Goal: Find specific page/section: Find specific page/section

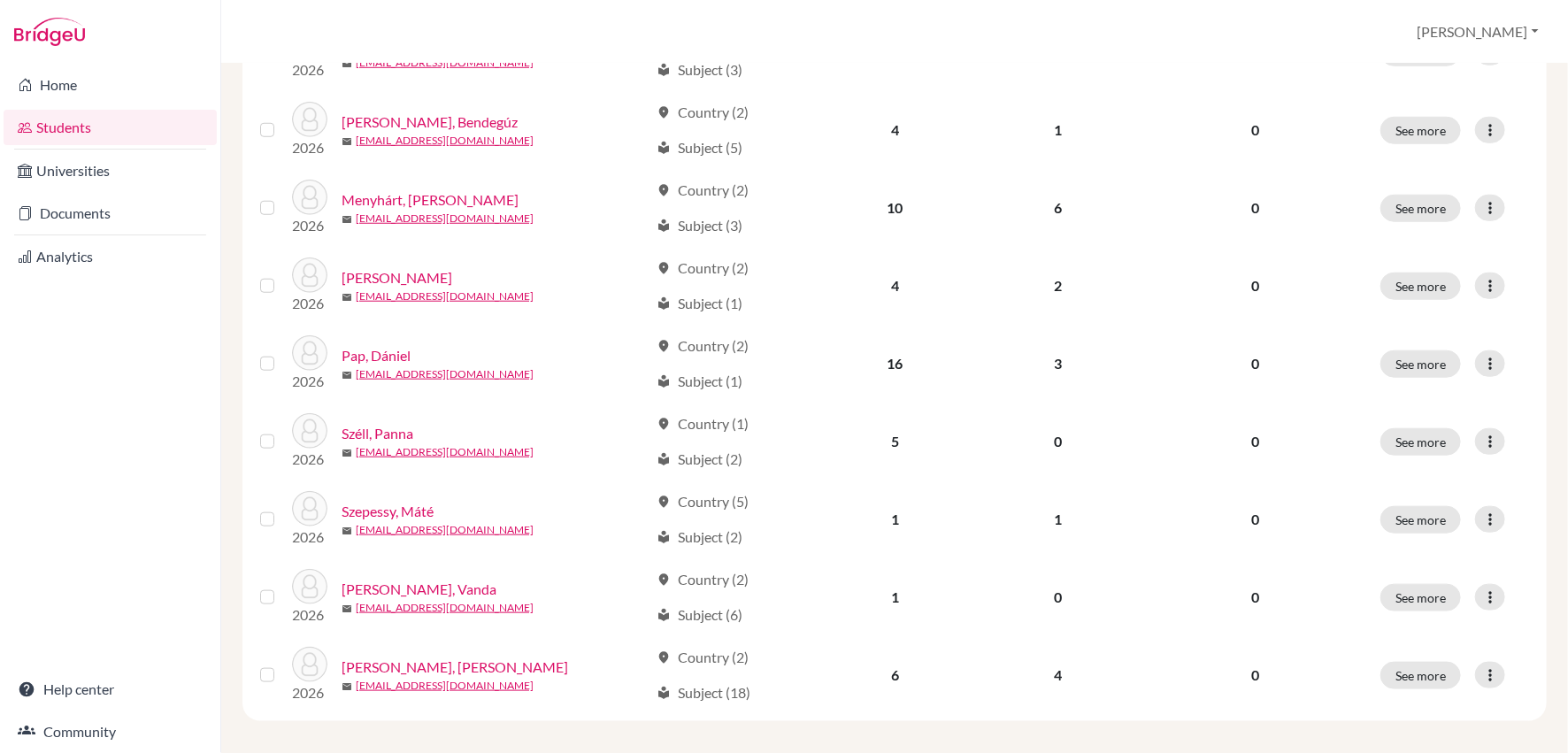
scroll to position [652, 0]
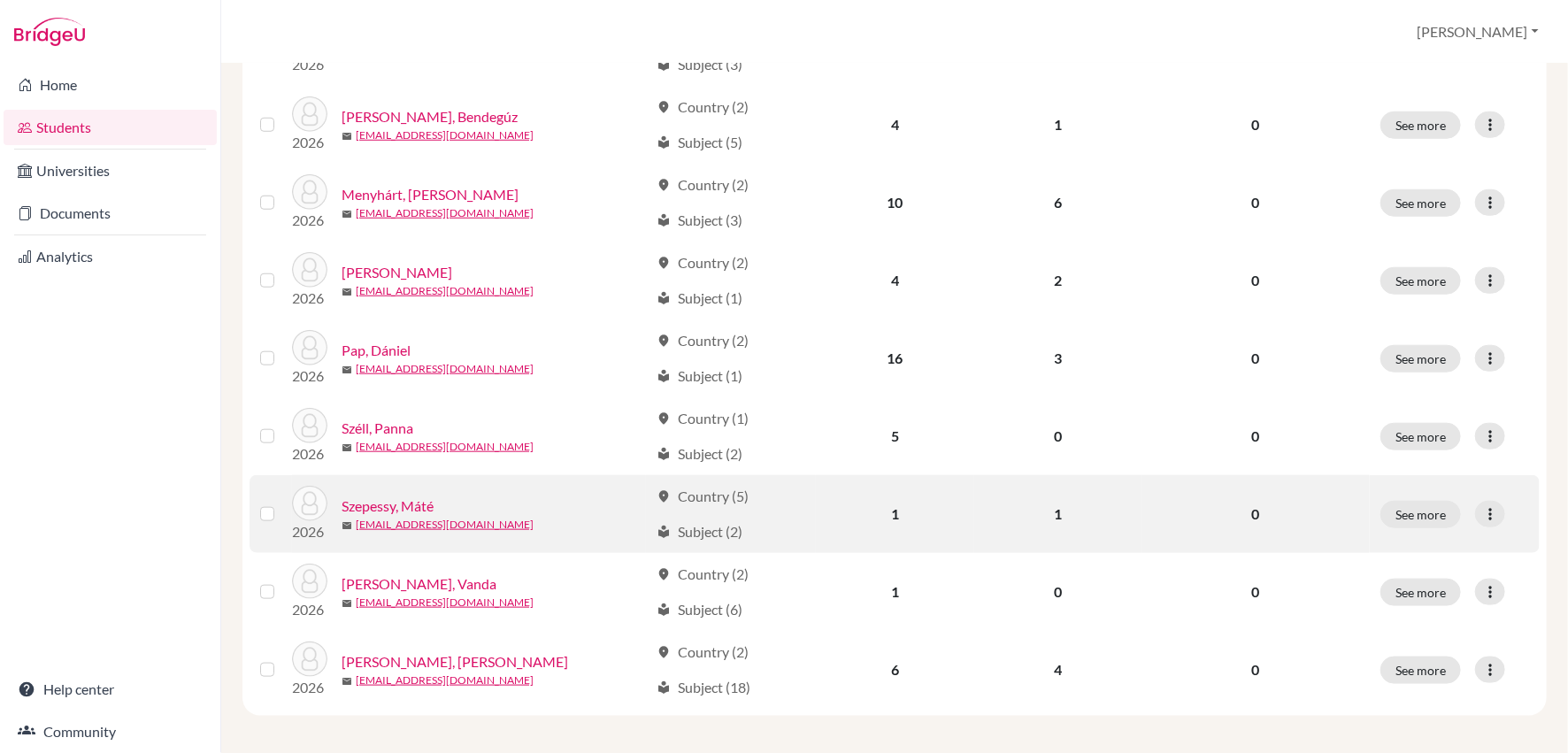
click at [400, 496] on link "Szepessy, Máté" at bounding box center [387, 505] width 92 height 21
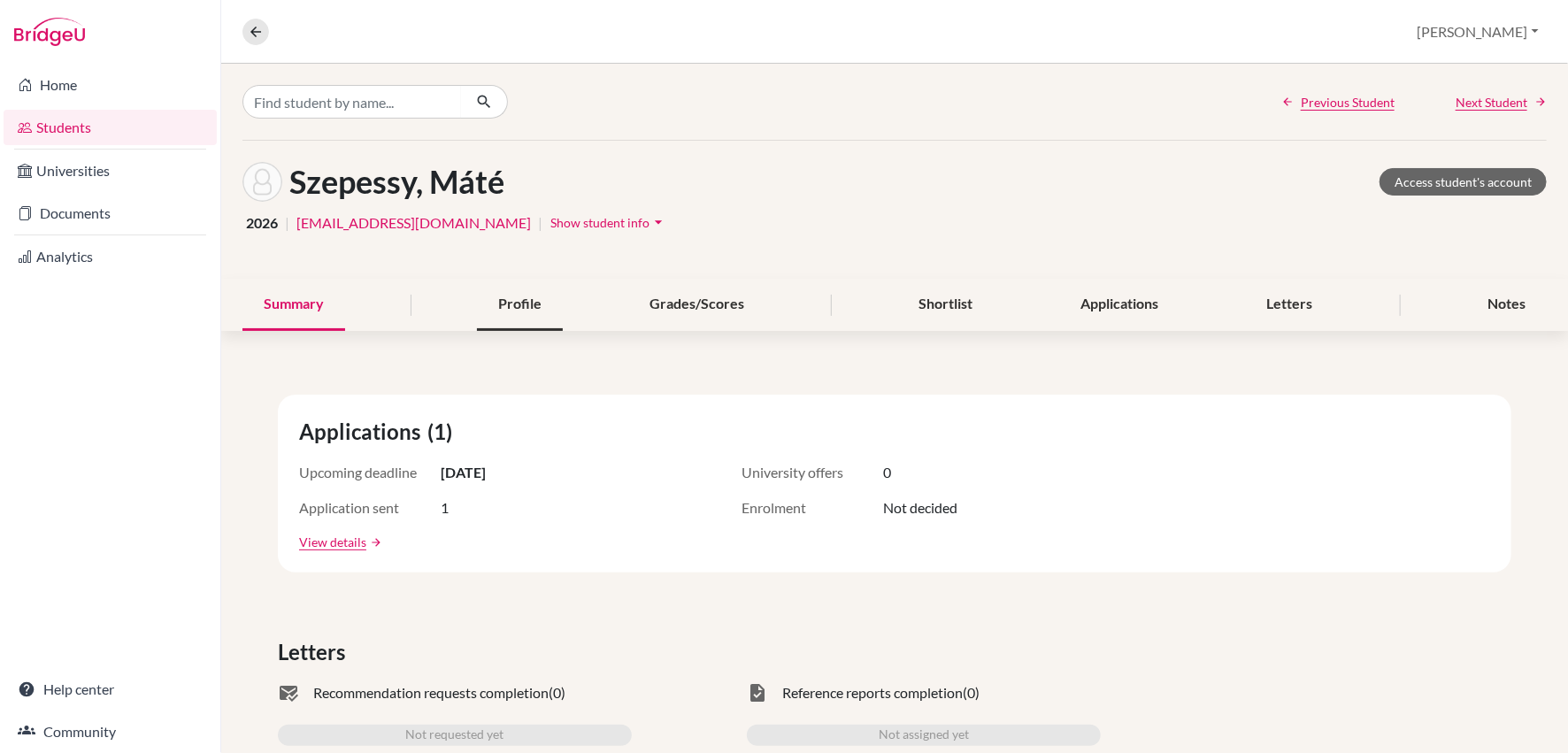
click at [515, 293] on div "Profile" at bounding box center [520, 304] width 86 height 52
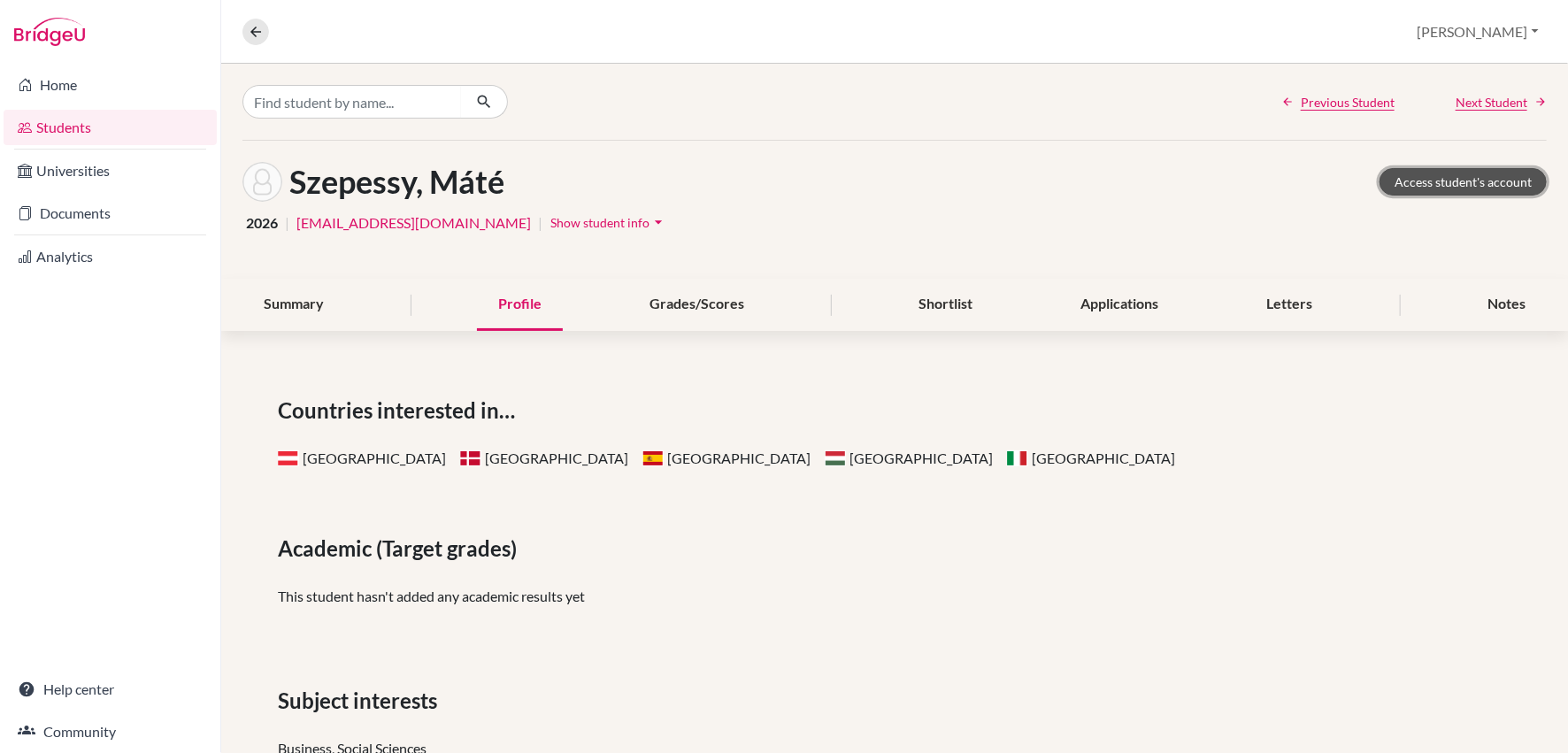
click at [1443, 183] on link "Access student's account" at bounding box center [1462, 182] width 167 height 28
